Goal: Task Accomplishment & Management: Manage account settings

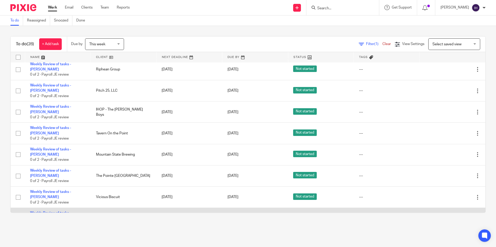
scroll to position [369, 0]
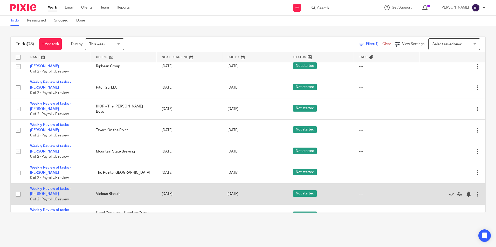
click at [17, 190] on input "checkbox" at bounding box center [18, 195] width 10 height 10
checkbox input "true"
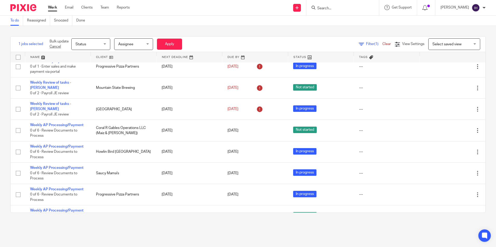
scroll to position [0, 0]
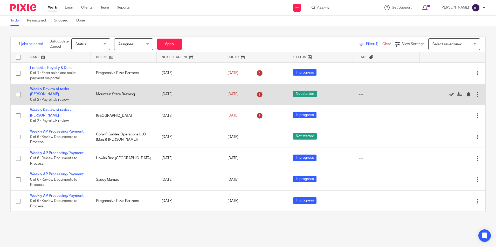
click at [17, 94] on input "checkbox" at bounding box center [18, 95] width 10 height 10
checkbox input "true"
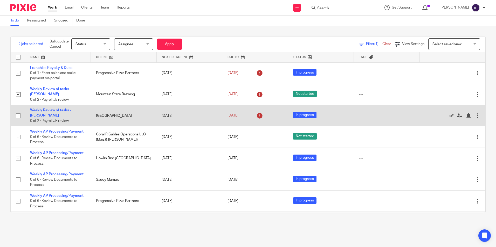
click at [19, 112] on input "checkbox" at bounding box center [18, 116] width 10 height 10
checkbox input "true"
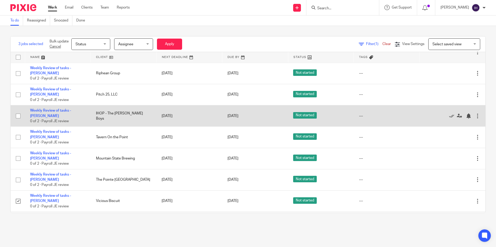
scroll to position [363, 0]
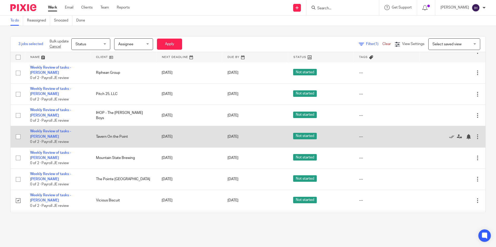
click at [17, 132] on input "checkbox" at bounding box center [18, 137] width 10 height 10
click at [18, 132] on input "checkbox" at bounding box center [18, 137] width 10 height 10
checkbox input "false"
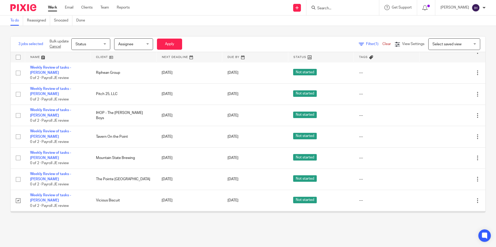
click at [17, 217] on input "checkbox" at bounding box center [18, 222] width 10 height 10
checkbox input "true"
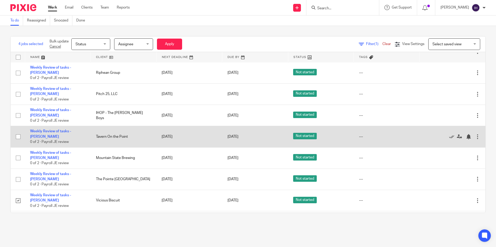
click at [20, 132] on input "checkbox" at bounding box center [18, 137] width 10 height 10
checkbox input "true"
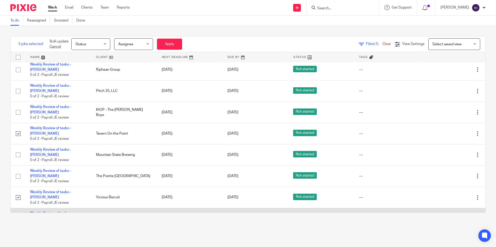
scroll to position [369, 0]
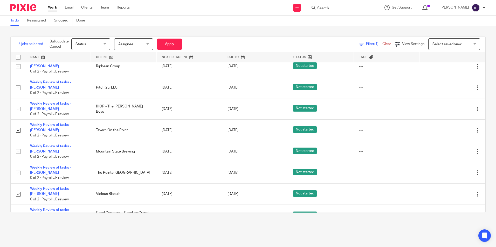
checkbox input "true"
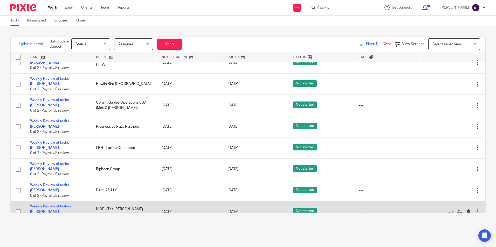
scroll to position [266, 0]
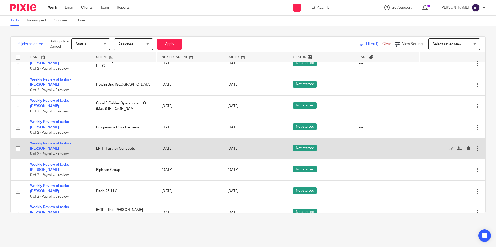
click at [16, 144] on input "checkbox" at bounding box center [18, 149] width 10 height 10
checkbox input "true"
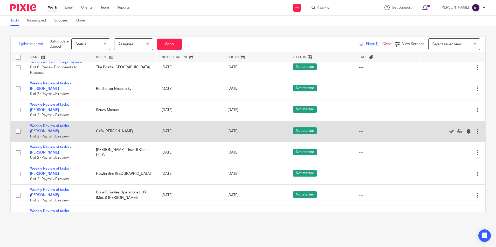
scroll to position [162, 0]
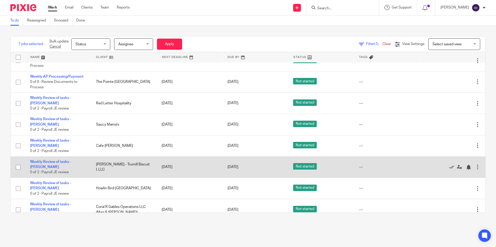
click at [19, 163] on input "checkbox" at bounding box center [18, 168] width 10 height 10
checkbox input "true"
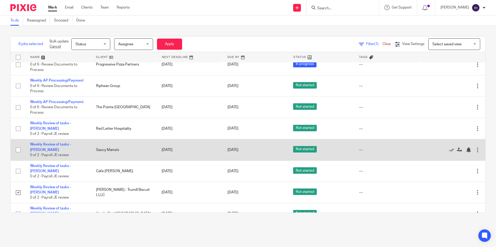
scroll to position [136, 0]
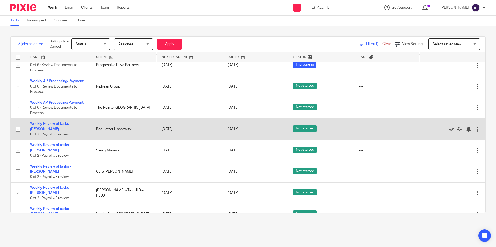
click at [20, 124] on input "checkbox" at bounding box center [18, 129] width 10 height 10
checkbox input "true"
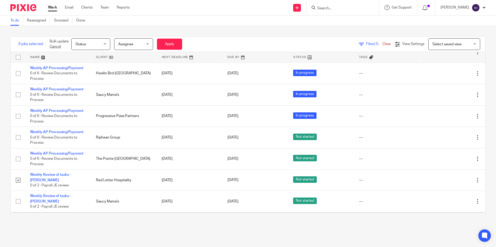
scroll to position [84, 0]
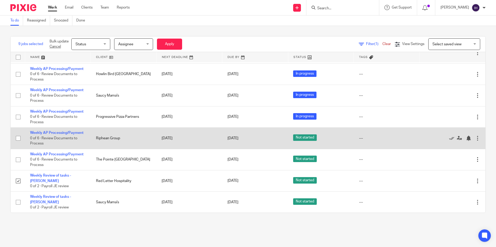
click at [19, 134] on input "checkbox" at bounding box center [18, 139] width 10 height 10
checkbox input "true"
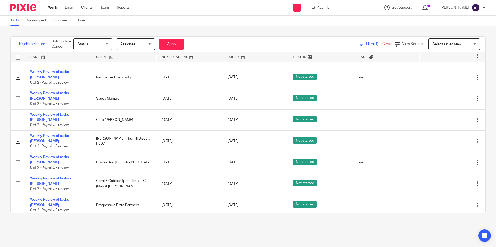
scroll to position [369, 0]
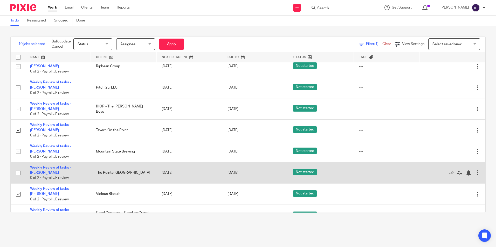
click at [19, 168] on input "checkbox" at bounding box center [18, 173] width 10 height 10
checkbox input "true"
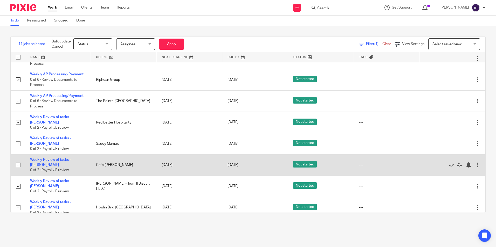
scroll to position [181, 0]
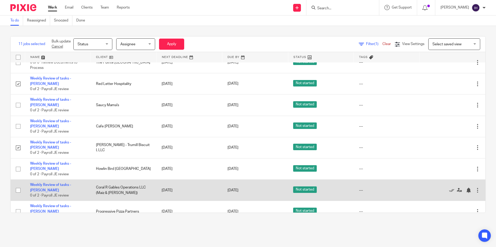
click at [19, 186] on input "checkbox" at bounding box center [18, 191] width 10 height 10
checkbox input "true"
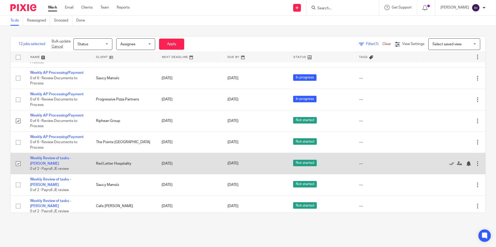
scroll to position [104, 0]
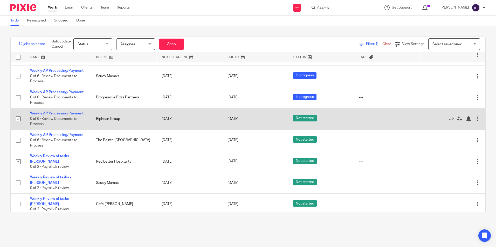
click at [18, 115] on input "checkbox" at bounding box center [18, 119] width 10 height 10
checkbox input "false"
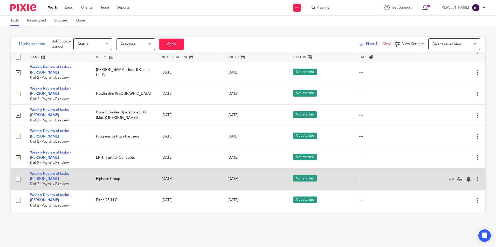
scroll to position [259, 0]
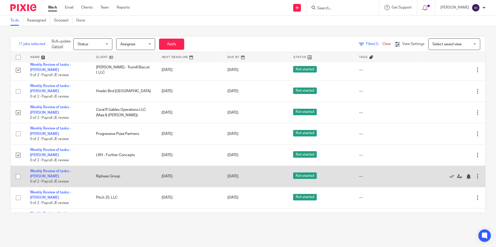
click at [18, 172] on input "checkbox" at bounding box center [18, 177] width 10 height 10
checkbox input "true"
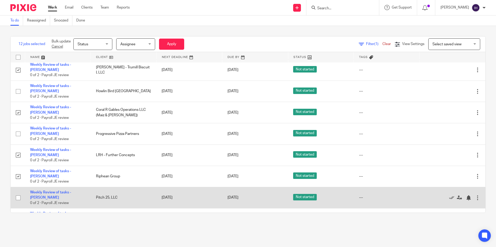
click at [19, 193] on input "checkbox" at bounding box center [18, 198] width 10 height 10
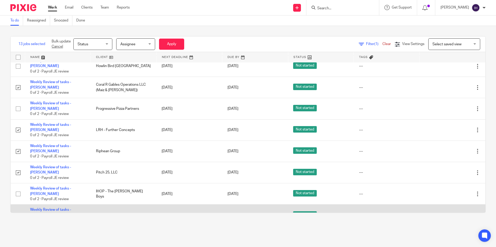
scroll to position [285, 0]
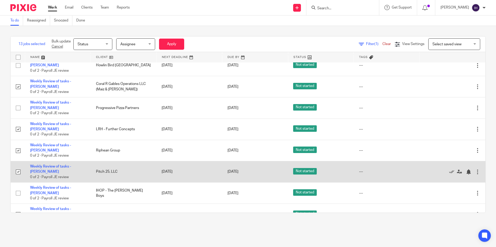
click at [19, 167] on input "checkbox" at bounding box center [18, 172] width 10 height 10
checkbox input "false"
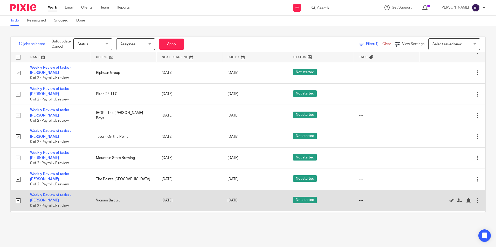
scroll to position [369, 0]
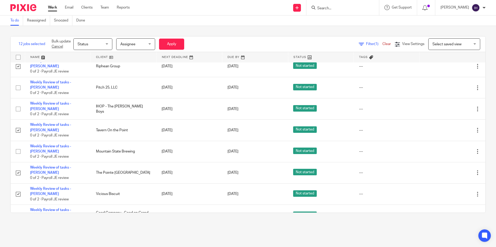
click at [18, 232] on input "checkbox" at bounding box center [18, 237] width 10 height 10
checkbox input "false"
click at [100, 46] on span "Status" at bounding box center [91, 44] width 27 height 11
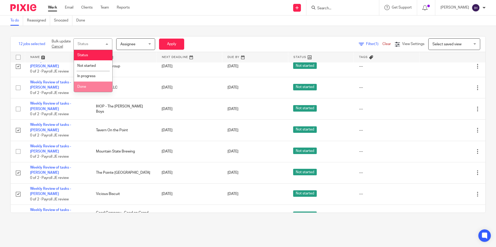
click at [90, 85] on li "Done" at bounding box center [93, 87] width 38 height 11
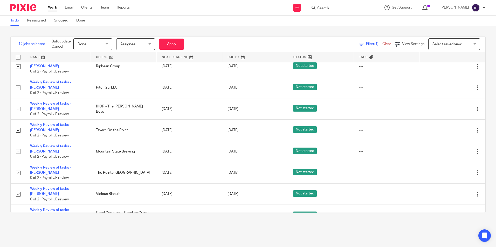
click at [120, 44] on div "Assignee Assignee" at bounding box center [135, 44] width 39 height 12
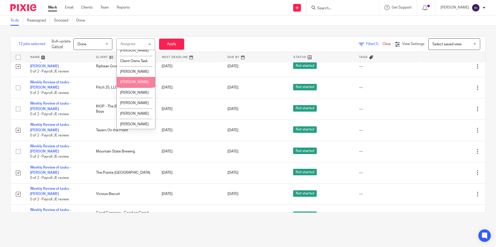
scroll to position [233, 0]
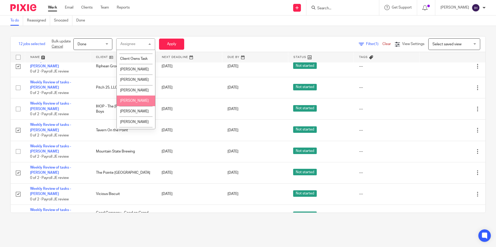
click at [133, 103] on span "[PERSON_NAME]" at bounding box center [134, 101] width 29 height 4
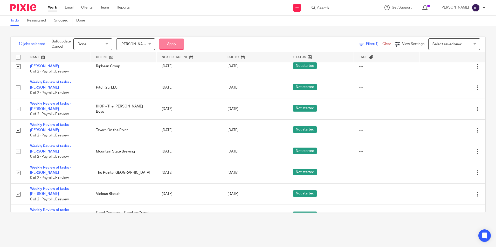
click at [174, 40] on button "Apply" at bounding box center [171, 44] width 25 height 11
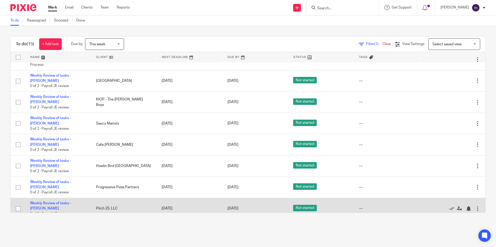
scroll to position [147, 0]
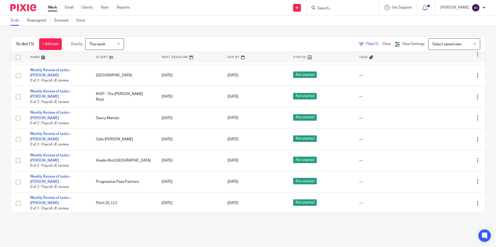
click at [93, 47] on span "This week" at bounding box center [102, 44] width 27 height 11
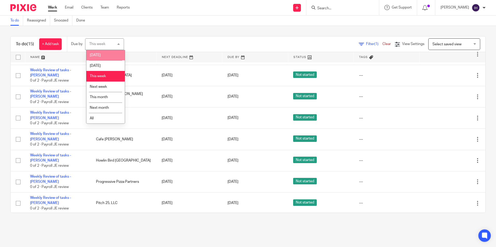
click at [102, 52] on li "Today" at bounding box center [105, 55] width 38 height 11
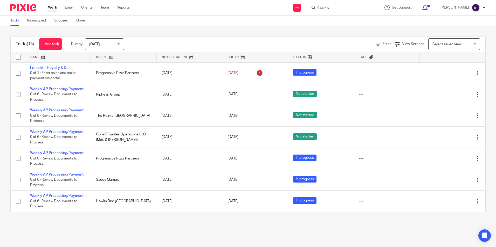
click at [110, 43] on span "[DATE]" at bounding box center [102, 44] width 27 height 11
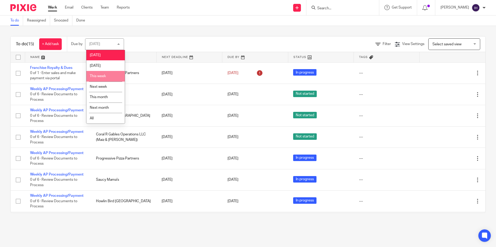
click at [110, 74] on li "This week" at bounding box center [105, 76] width 38 height 11
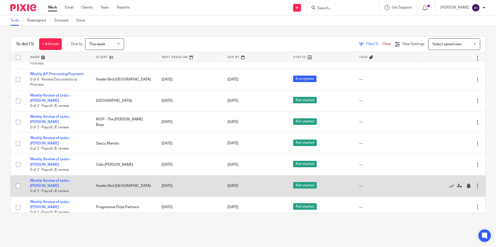
scroll to position [121, 0]
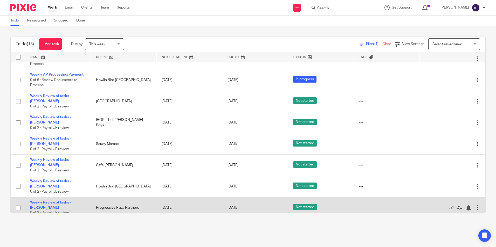
click at [19, 203] on input "checkbox" at bounding box center [18, 208] width 10 height 10
checkbox input "true"
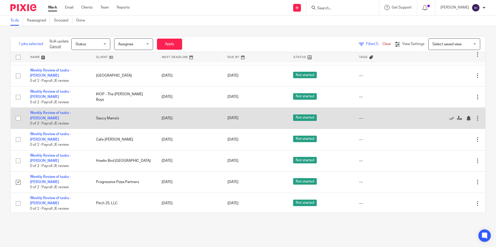
scroll to position [147, 0]
drag, startPoint x: 19, startPoint y: 110, endPoint x: 35, endPoint y: 110, distance: 16.6
click at [18, 113] on input "checkbox" at bounding box center [18, 118] width 10 height 10
checkbox input "true"
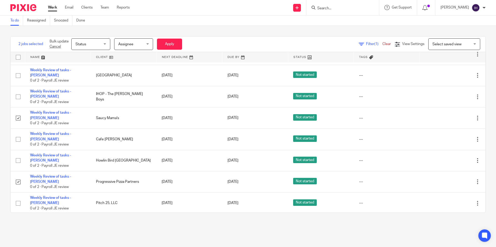
click at [89, 44] on span "Status" at bounding box center [88, 44] width 27 height 11
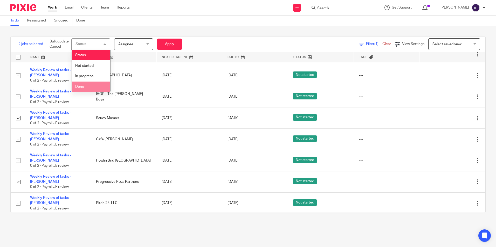
click at [93, 83] on li "Done" at bounding box center [91, 87] width 38 height 11
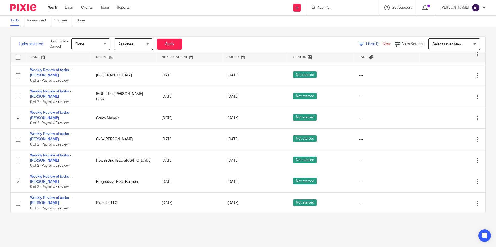
click at [131, 44] on span "Assignee" at bounding box center [125, 45] width 15 height 4
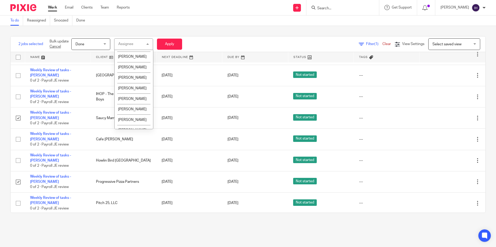
scroll to position [259, 0]
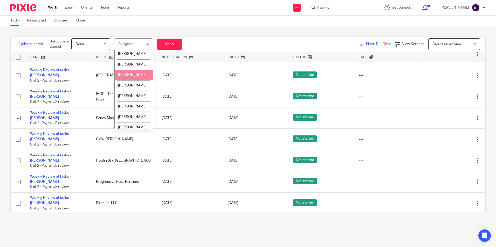
click at [133, 80] on li "[PERSON_NAME]" at bounding box center [134, 75] width 38 height 11
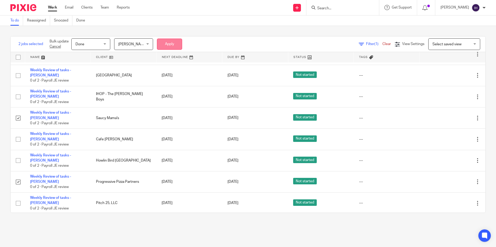
click at [163, 42] on button "Apply" at bounding box center [169, 44] width 25 height 11
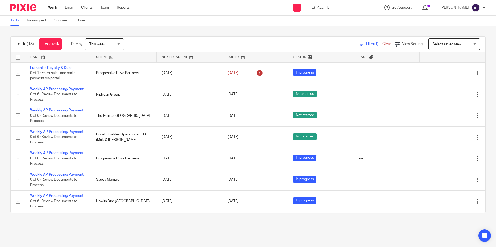
click at [341, 9] on input "Search" at bounding box center [340, 8] width 47 height 5
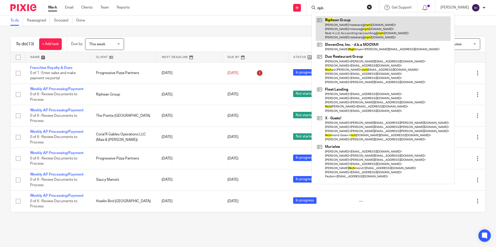
type input "riph"
click at [345, 20] on link at bounding box center [383, 28] width 135 height 25
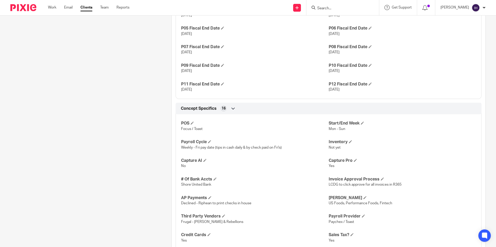
scroll to position [415, 0]
